Goal: Task Accomplishment & Management: Use online tool/utility

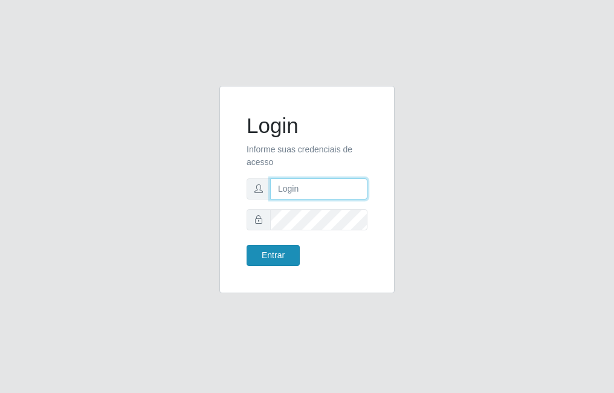
type input "raiane@B7"
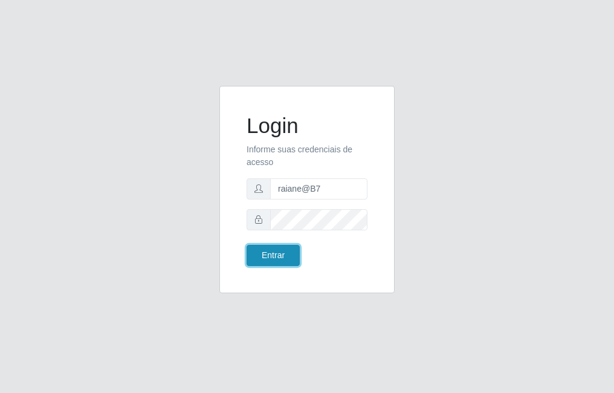
click at [280, 254] on button "Entrar" at bounding box center [273, 255] width 53 height 21
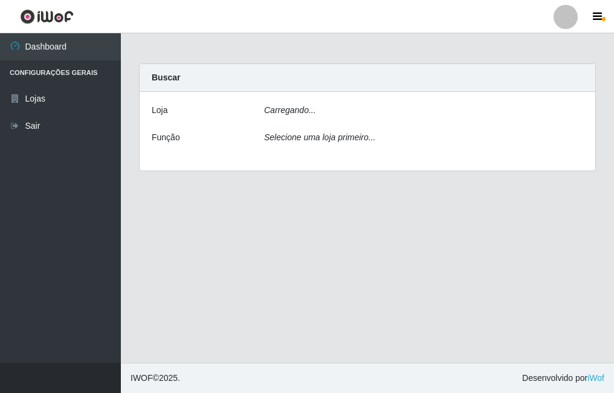
click at [271, 112] on icon "Carregando..." at bounding box center [290, 110] width 52 height 10
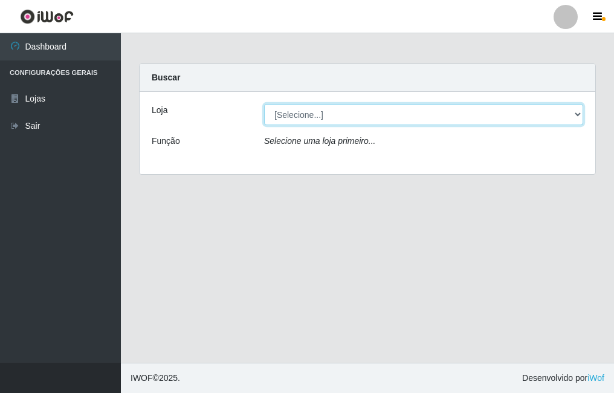
click at [352, 111] on select "[Selecione...] Bemais Supermercados - B7 Oitizeiro" at bounding box center [423, 114] width 319 height 21
select select "411"
click at [264, 104] on select "[Selecione...] Bemais Supermercados - B7 Oitizeiro" at bounding box center [423, 114] width 319 height 21
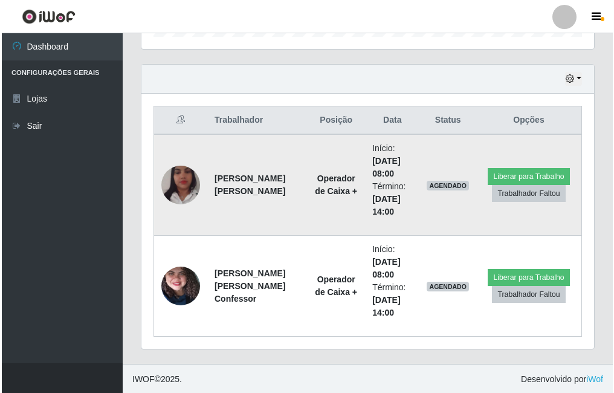
scroll to position [396, 0]
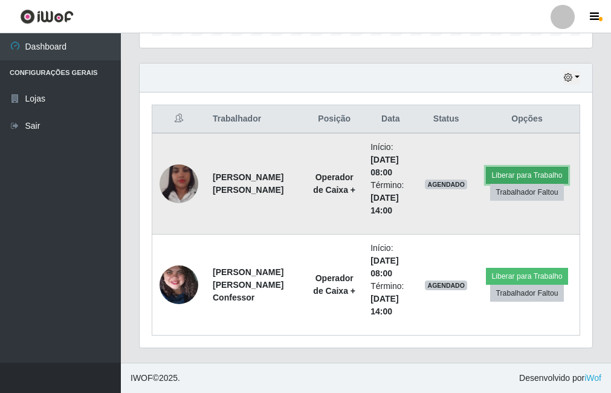
click at [535, 172] on button "Liberar para Trabalho" at bounding box center [527, 175] width 82 height 17
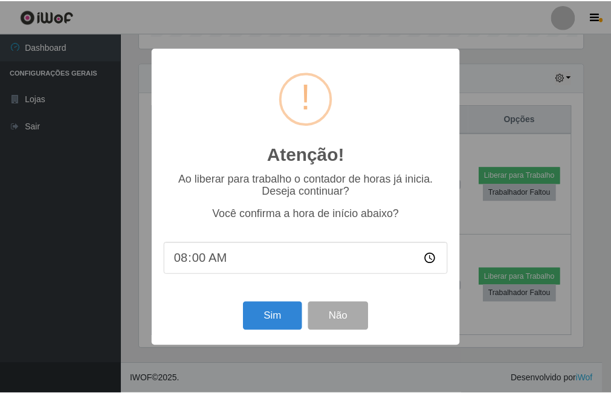
scroll to position [251, 447]
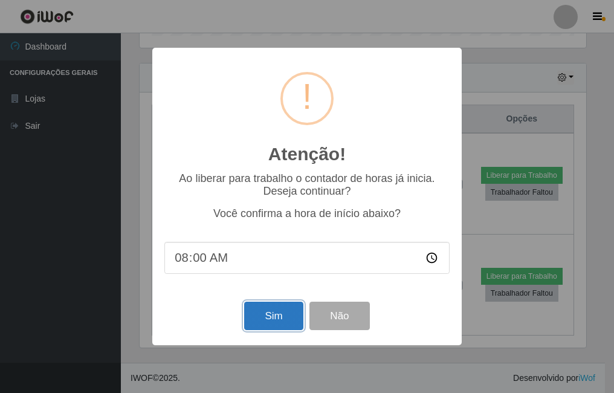
click at [288, 316] on button "Sim" at bounding box center [273, 316] width 59 height 28
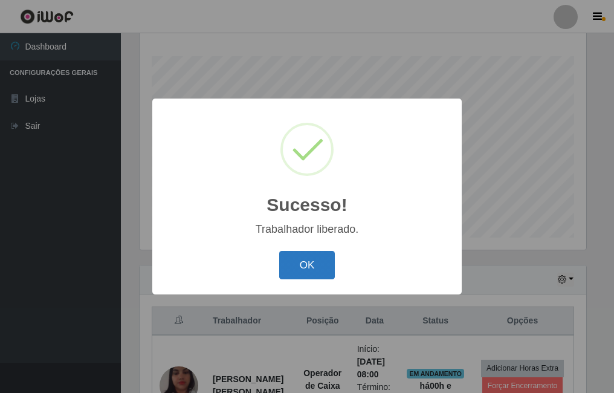
click at [309, 269] on button "OK" at bounding box center [307, 265] width 56 height 28
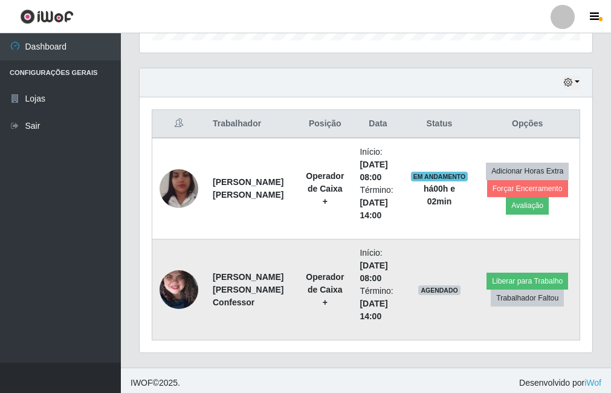
scroll to position [396, 0]
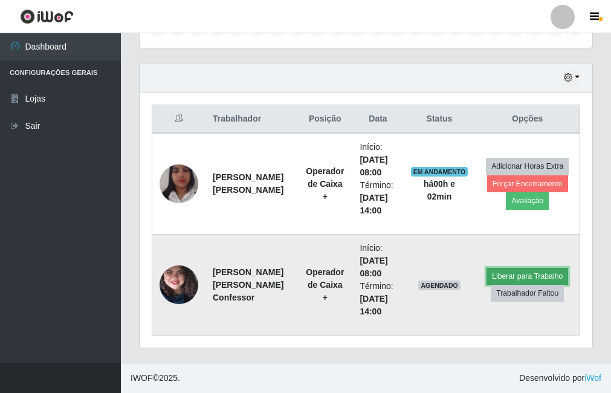
click at [500, 271] on button "Liberar para Trabalho" at bounding box center [528, 276] width 82 height 17
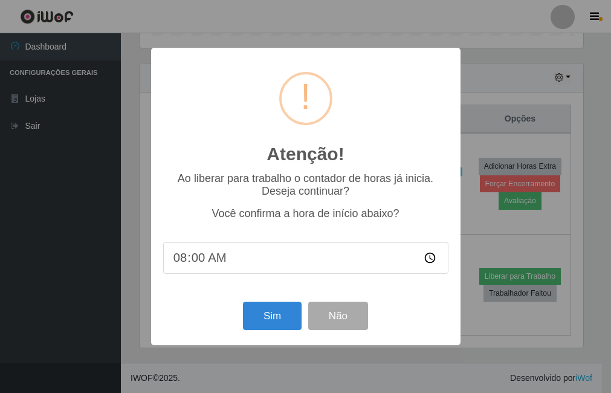
scroll to position [251, 447]
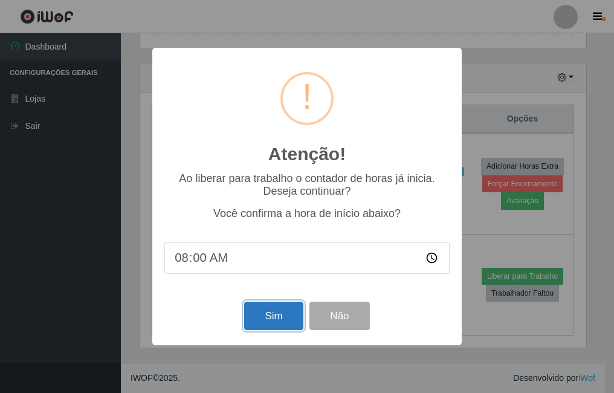
click at [268, 317] on button "Sim" at bounding box center [273, 316] width 59 height 28
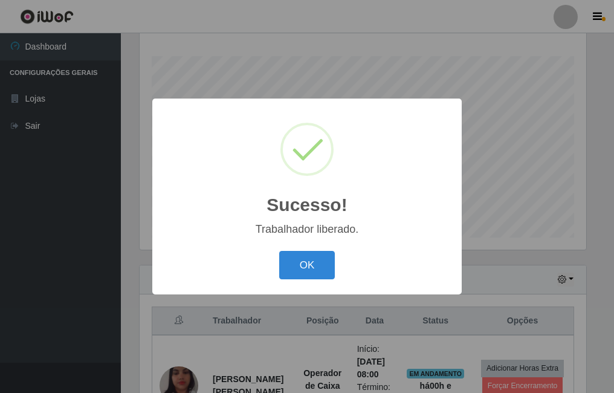
click at [294, 282] on div "OK Cancel" at bounding box center [306, 265] width 285 height 34
click at [297, 300] on div "Sucesso! × Trabalhador liberado. OK Cancel" at bounding box center [307, 196] width 614 height 393
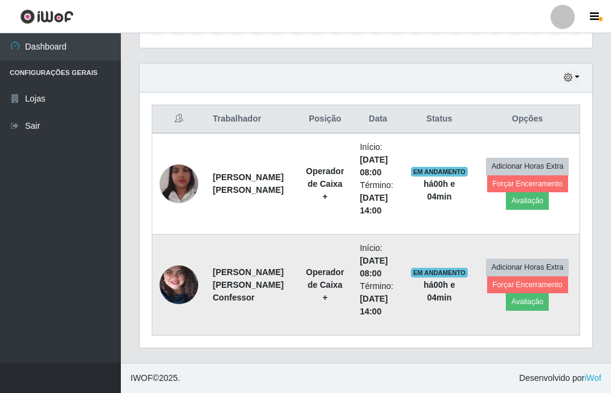
scroll to position [94, 0]
